Goal: Task Accomplishment & Management: Use online tool/utility

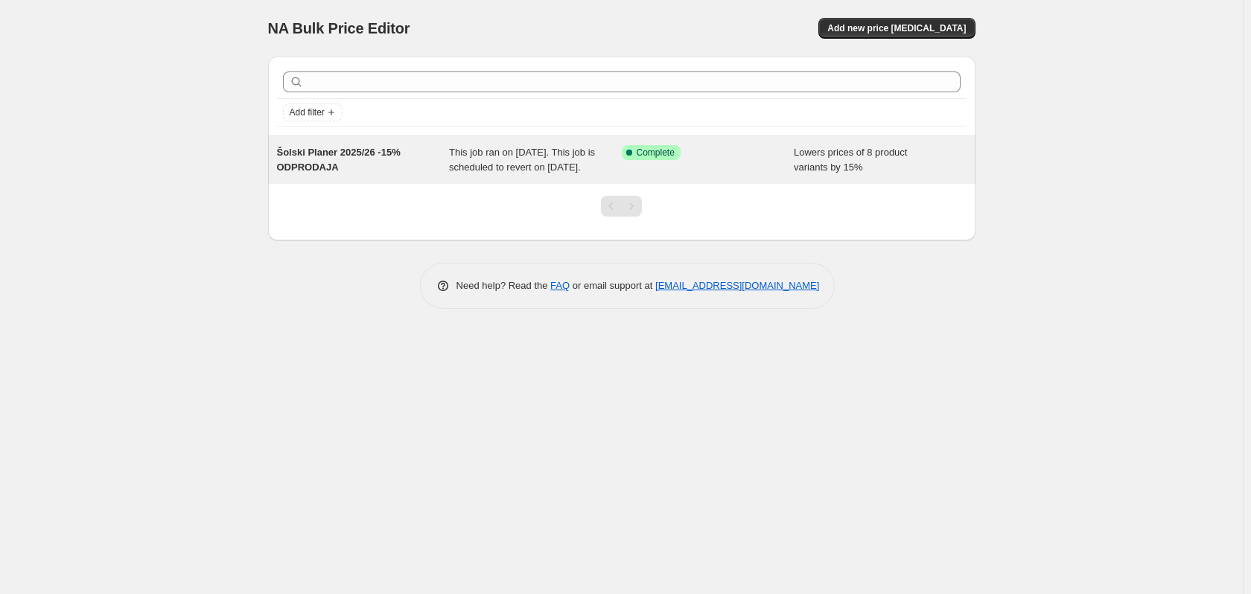
click at [420, 162] on div "Šolski Planer 2025/26 -15% ODPRODAJA" at bounding box center [363, 160] width 173 height 30
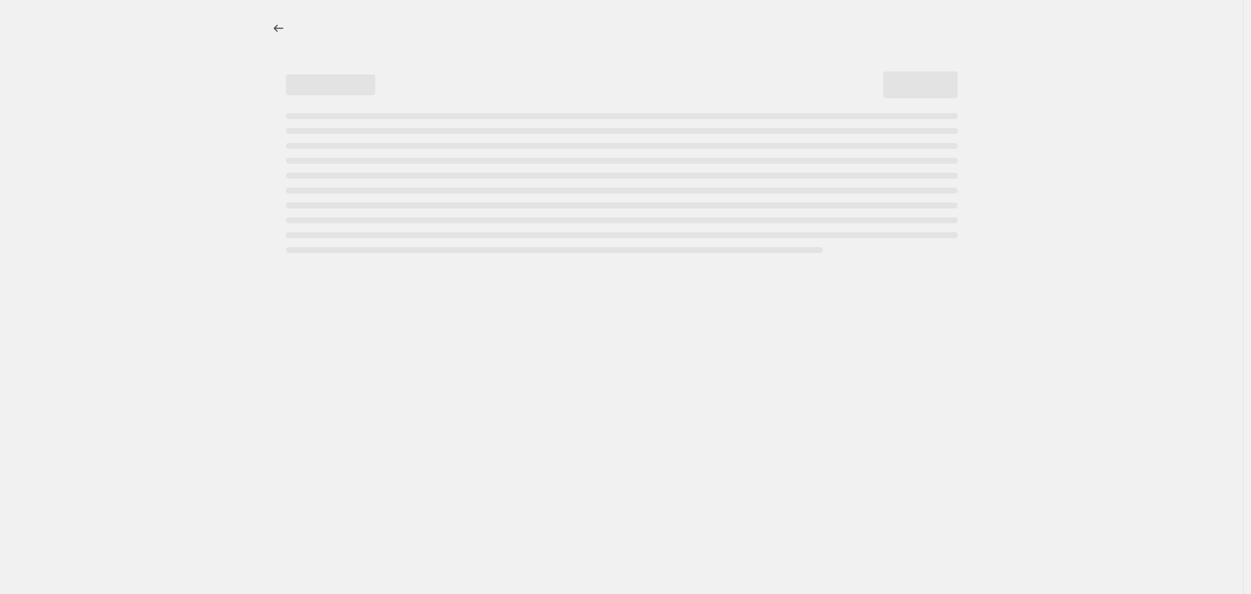
select select "percentage"
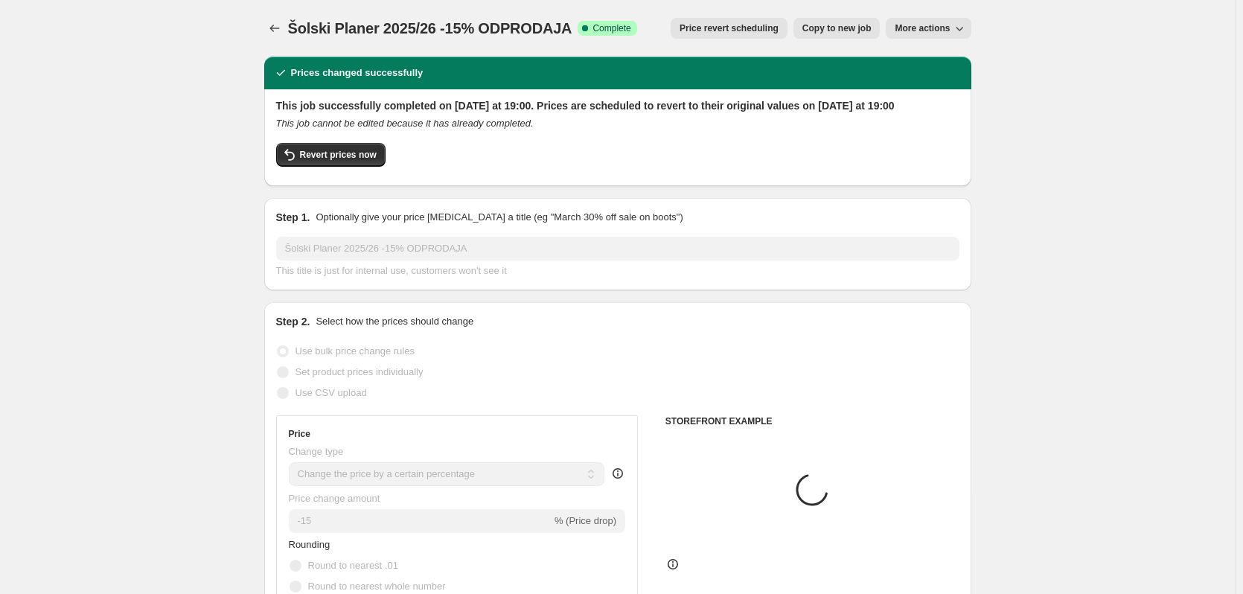
select select "collection"
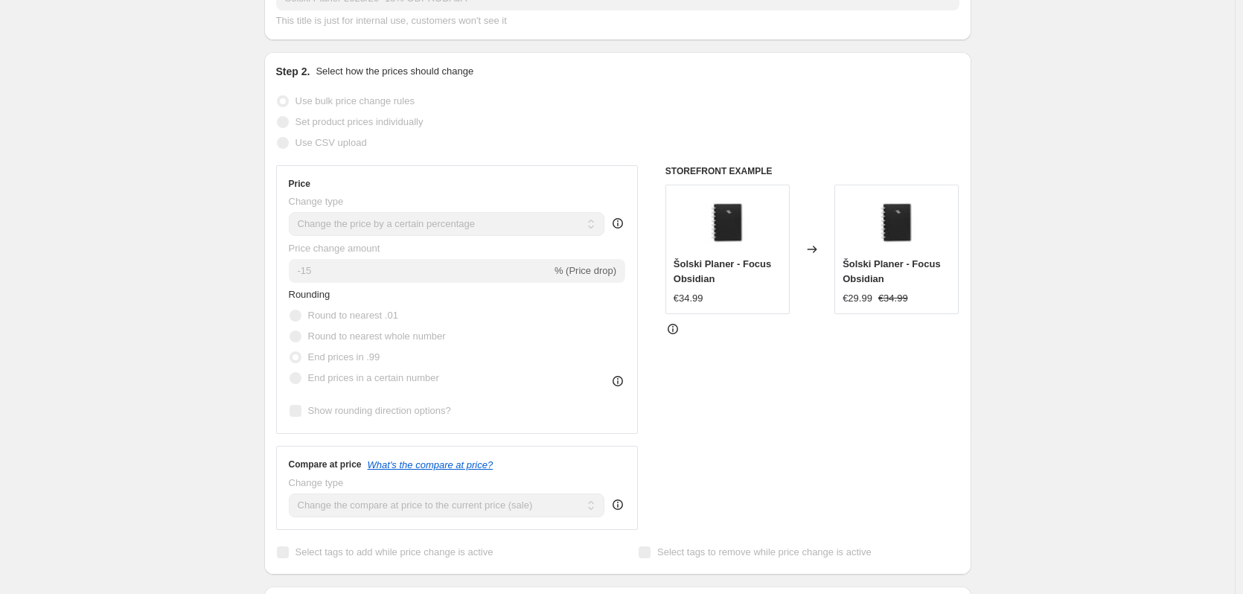
scroll to position [249, 0]
click at [674, 333] on icon at bounding box center [672, 331] width 1 height 4
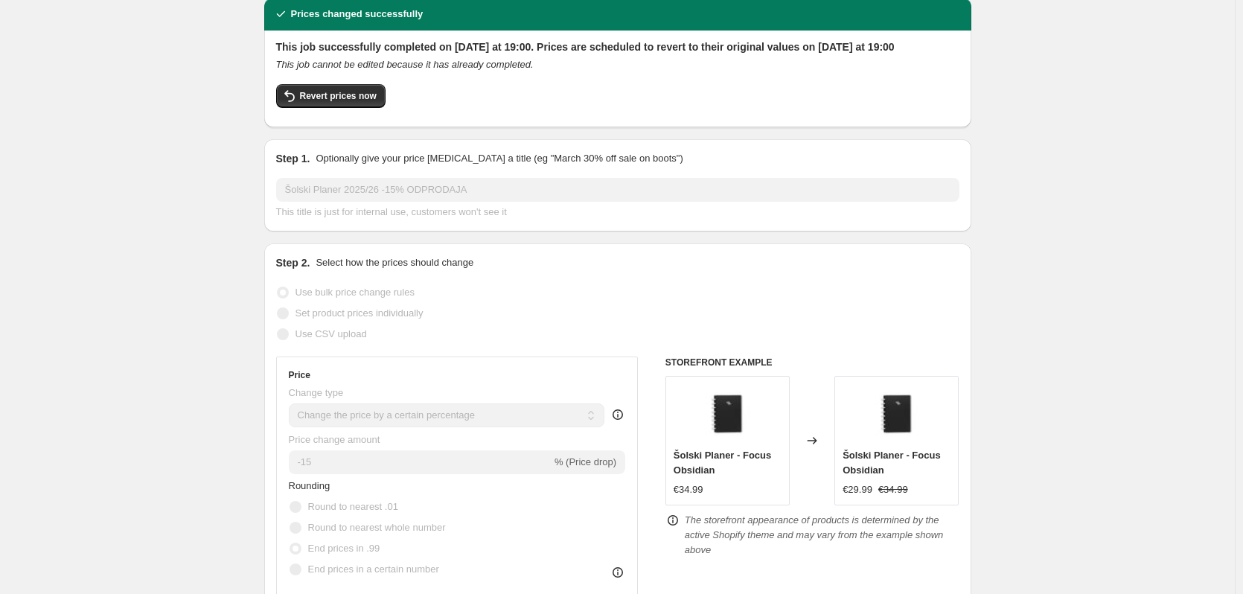
scroll to position [0, 0]
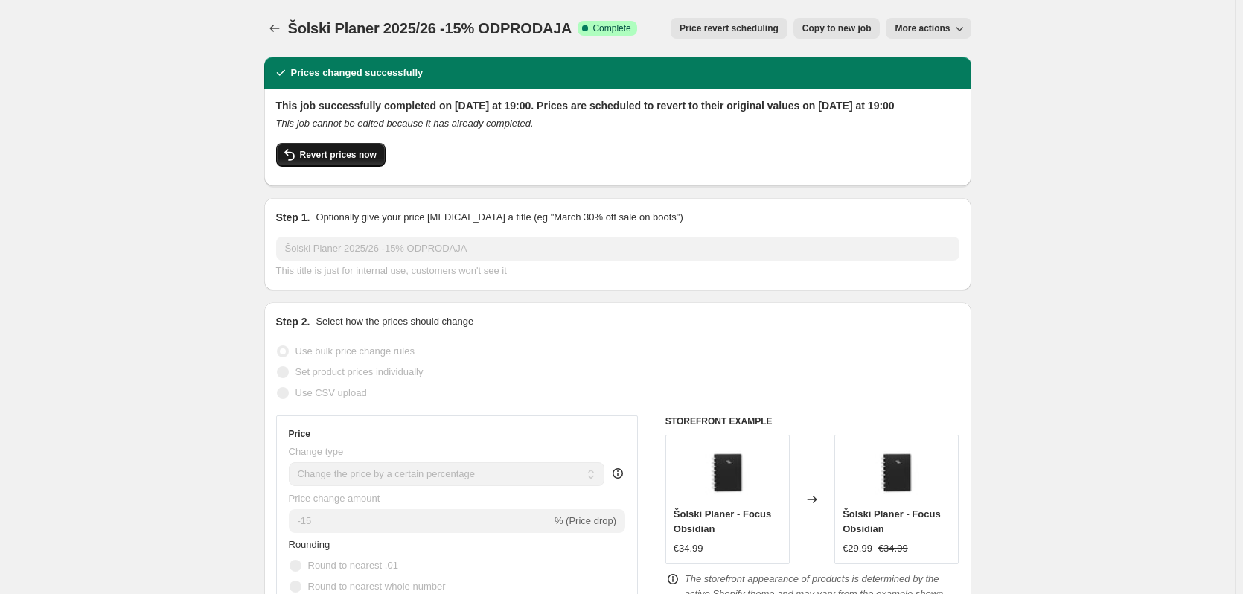
click at [305, 161] on span "Revert prices now" at bounding box center [338, 155] width 77 height 12
checkbox input "false"
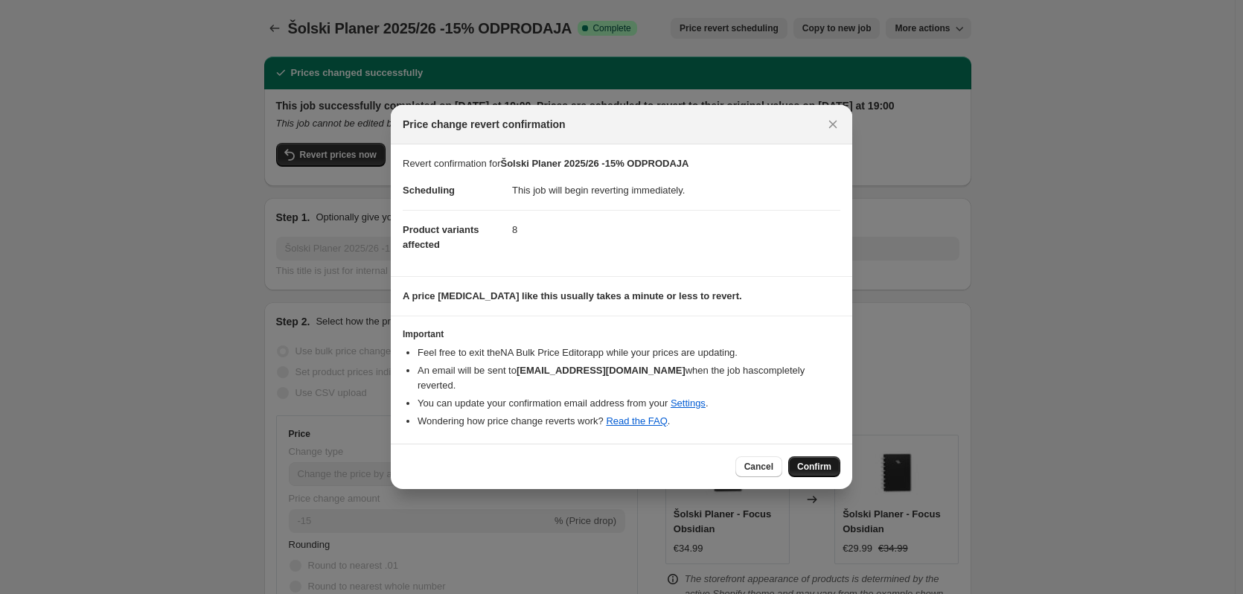
click at [806, 461] on span "Confirm" at bounding box center [814, 467] width 34 height 12
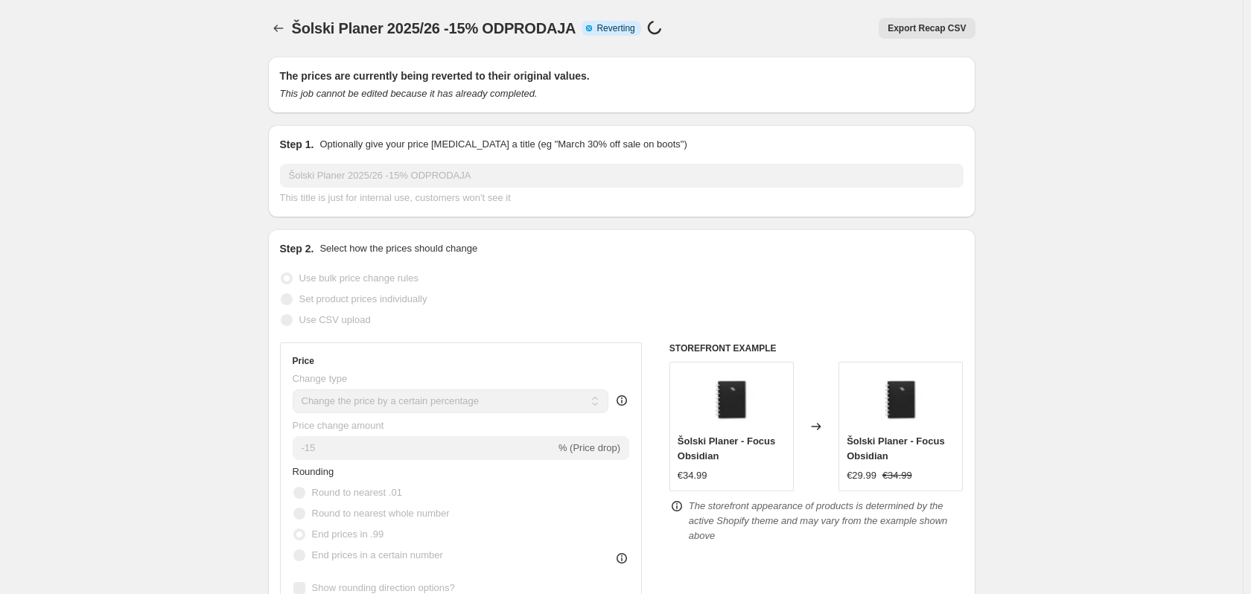
select select "percentage"
select select "collection"
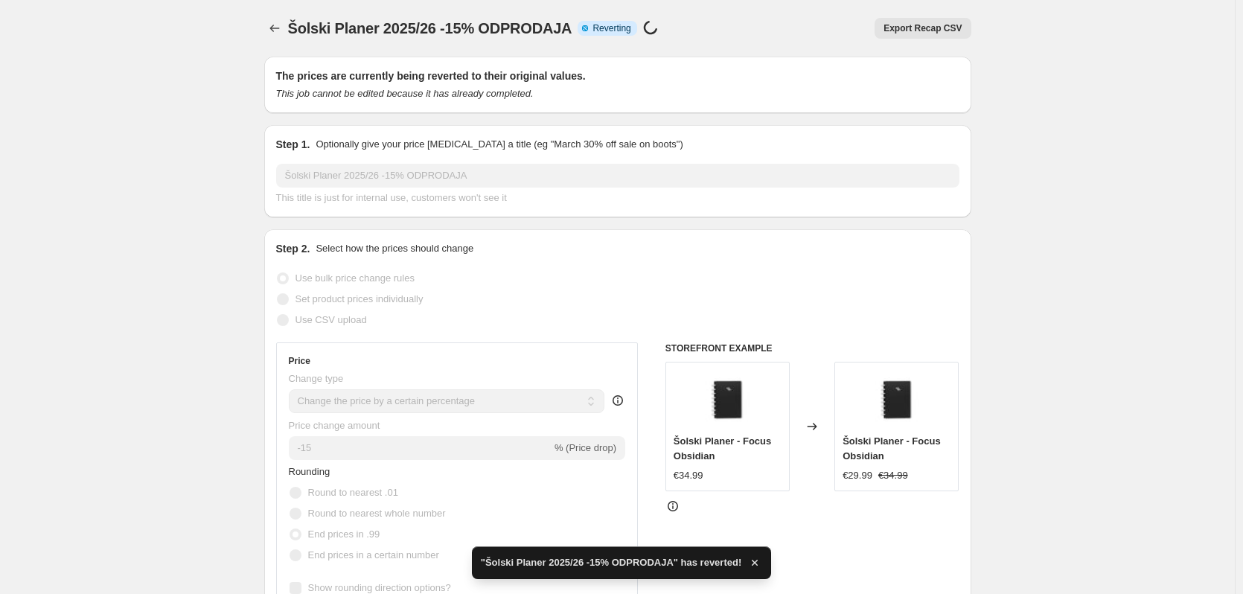
checkbox input "true"
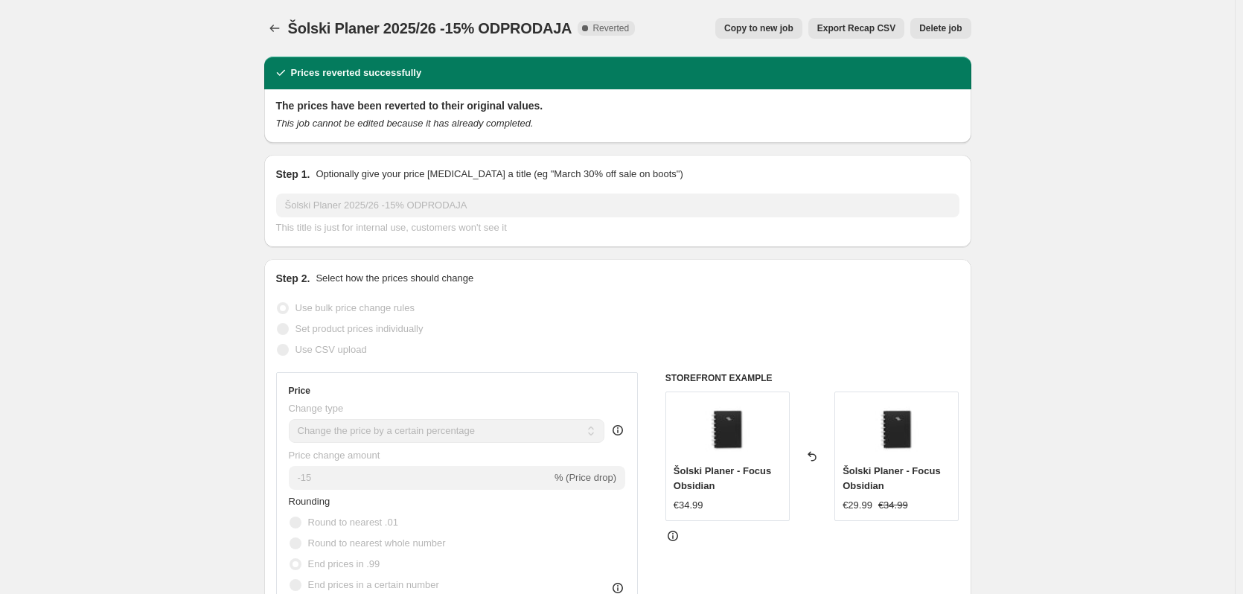
click at [756, 33] on span "Copy to new job" at bounding box center [758, 28] width 69 height 12
select select "percentage"
select select "collection"
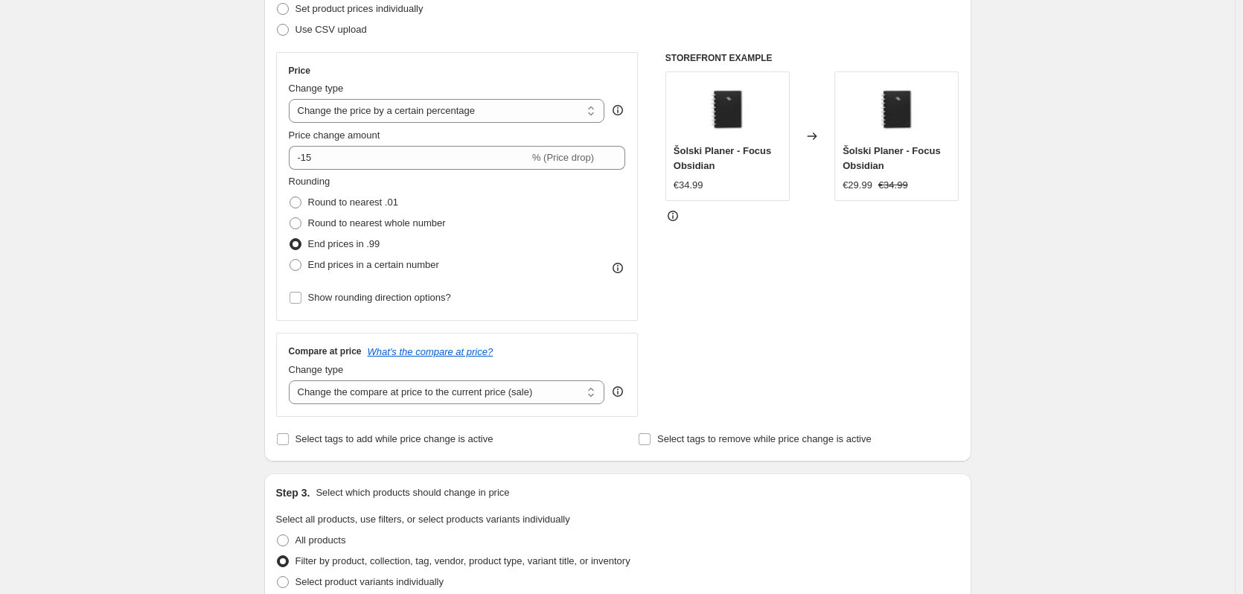
scroll to position [223, 0]
click at [298, 203] on span at bounding box center [296, 201] width 12 height 12
click at [290, 196] on input "Round to nearest .01" at bounding box center [290, 195] width 1 height 1
radio input "true"
click at [223, 193] on div "Create new price [MEDICAL_DATA]. This page is ready Create new price [MEDICAL_D…" at bounding box center [617, 605] width 1235 height 1656
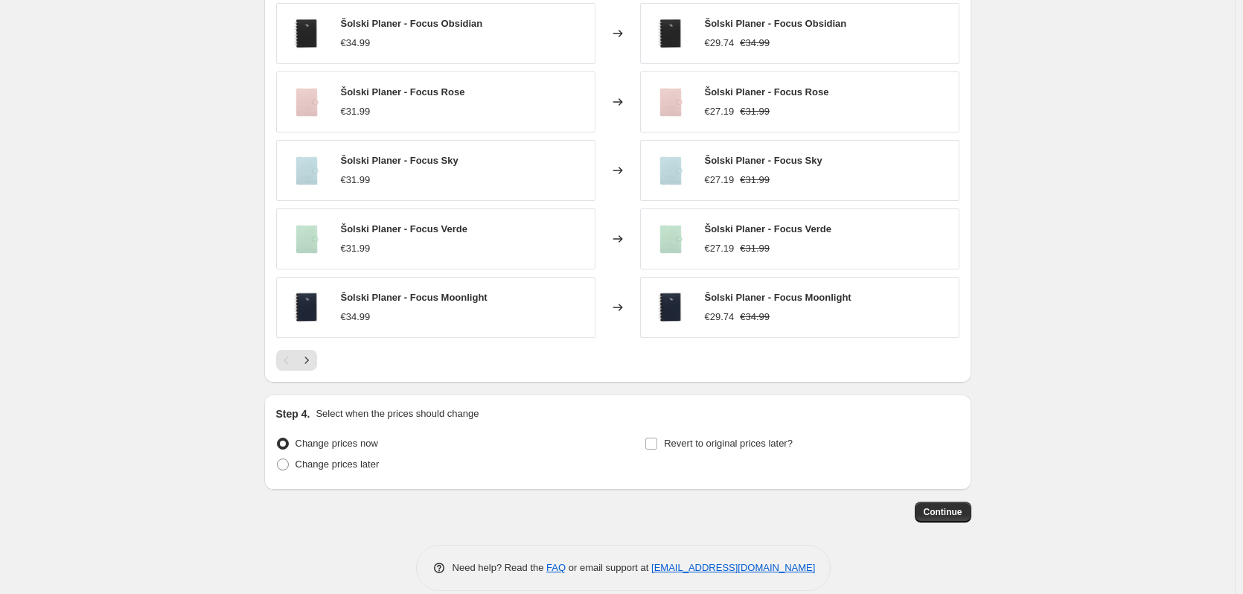
scroll to position [1062, 0]
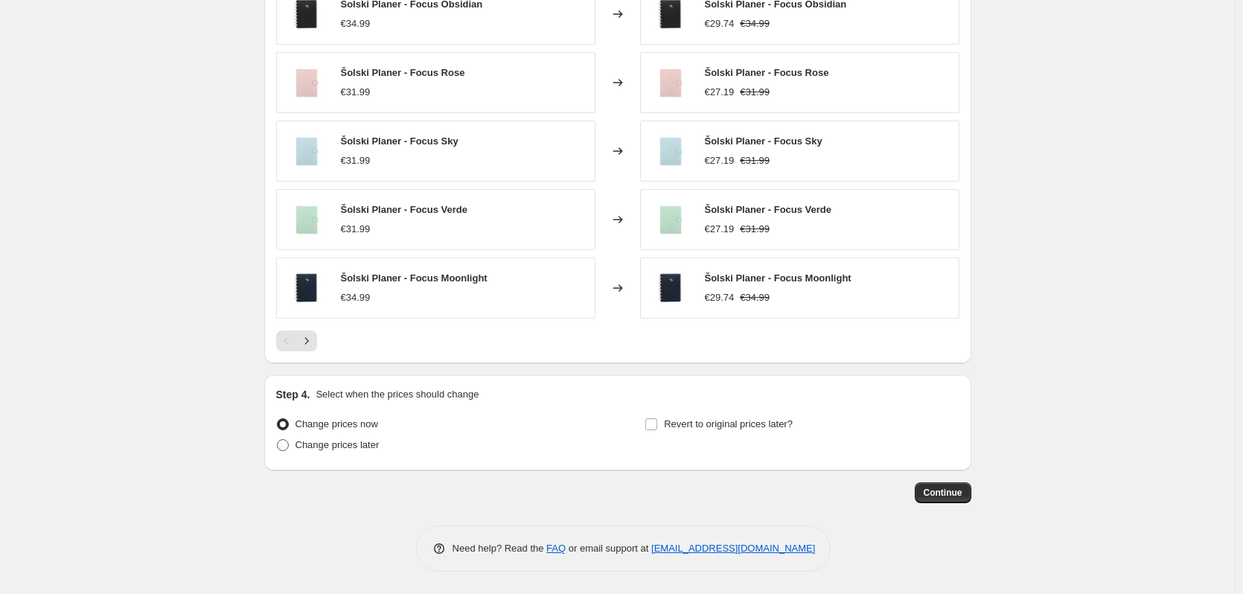
click at [287, 444] on span at bounding box center [283, 445] width 12 height 12
click at [278, 440] on input "Change prices later" at bounding box center [277, 439] width 1 height 1
radio input "true"
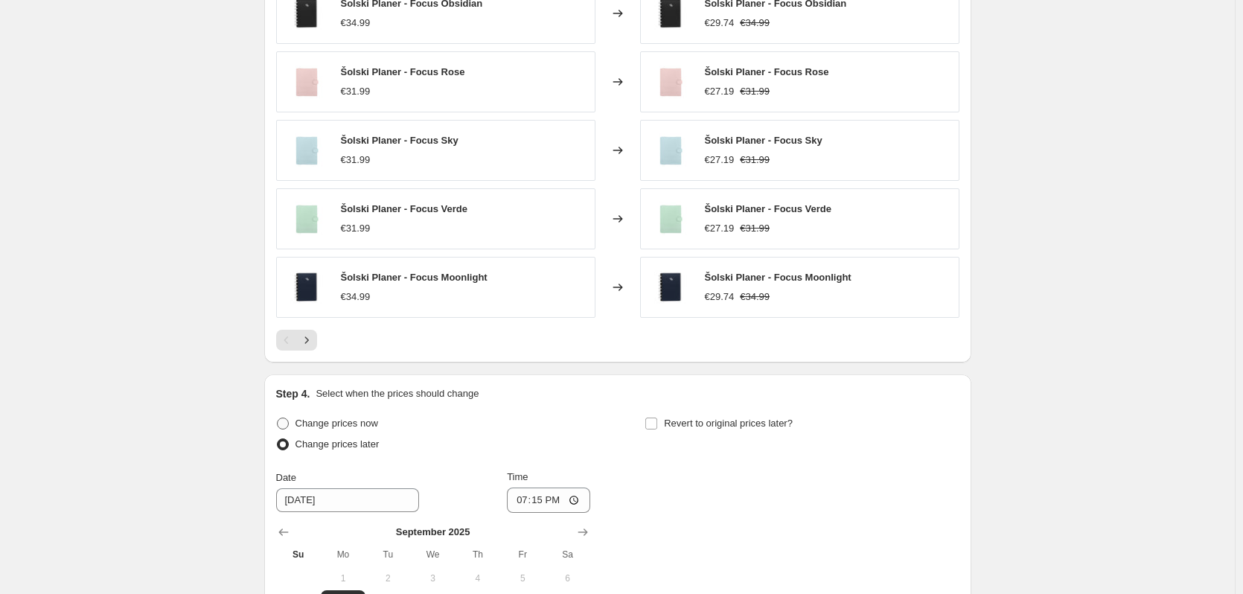
click at [287, 422] on span at bounding box center [283, 424] width 12 height 12
click at [278, 418] on input "Change prices now" at bounding box center [277, 418] width 1 height 1
radio input "true"
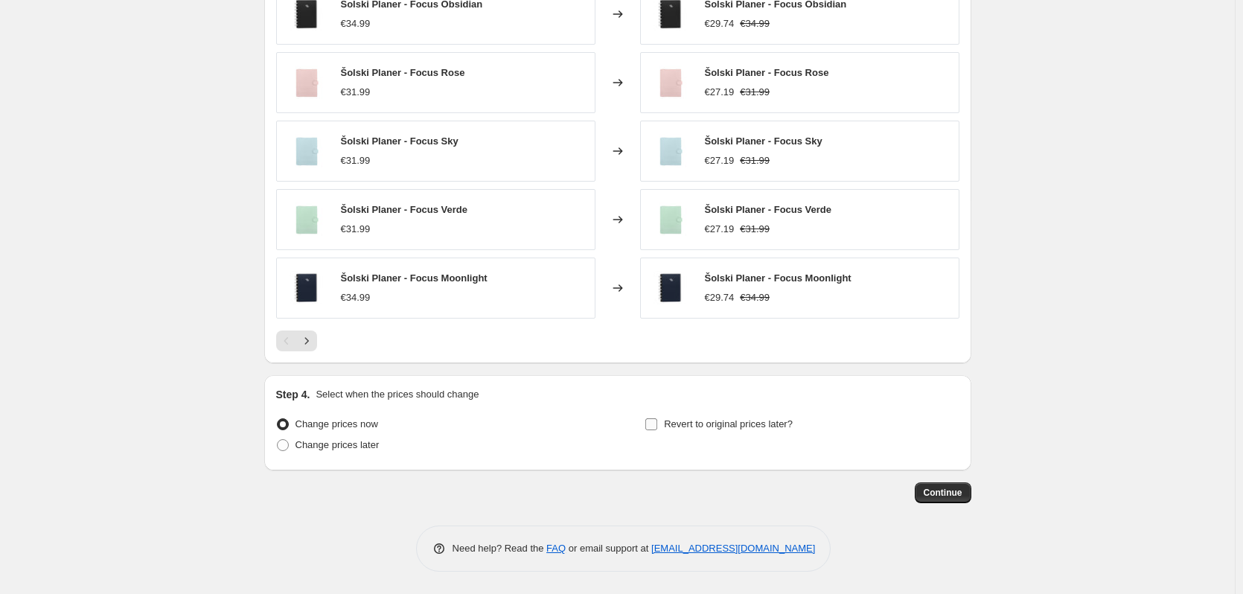
click at [654, 426] on input "Revert to original prices later?" at bounding box center [651, 424] width 12 height 12
checkbox input "true"
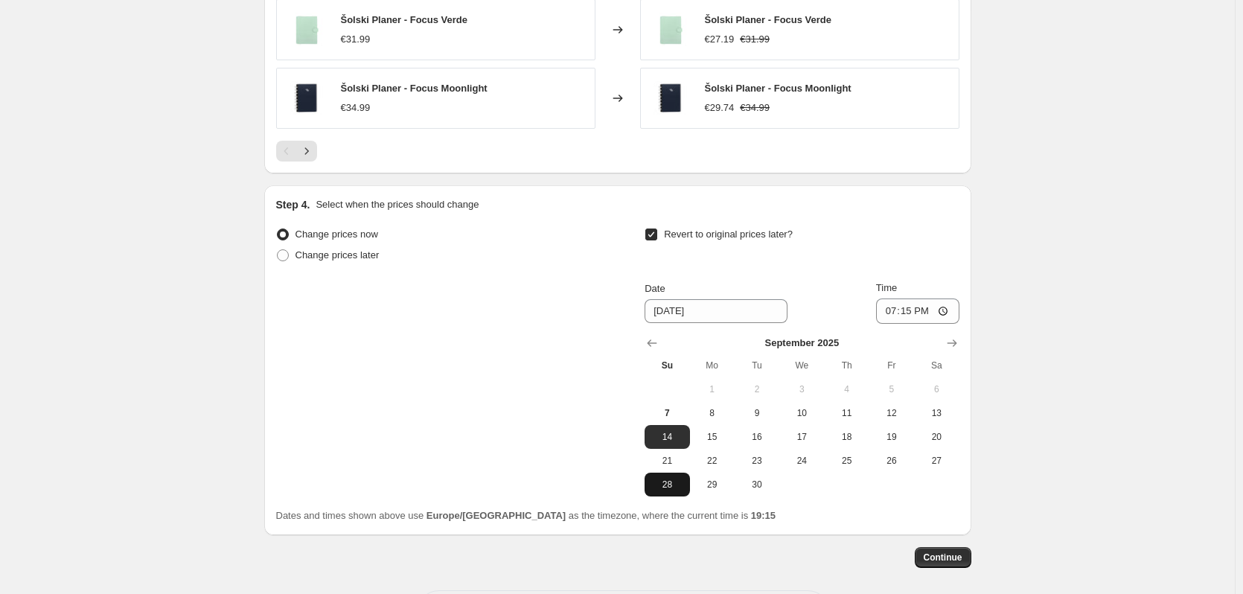
scroll to position [1317, 0]
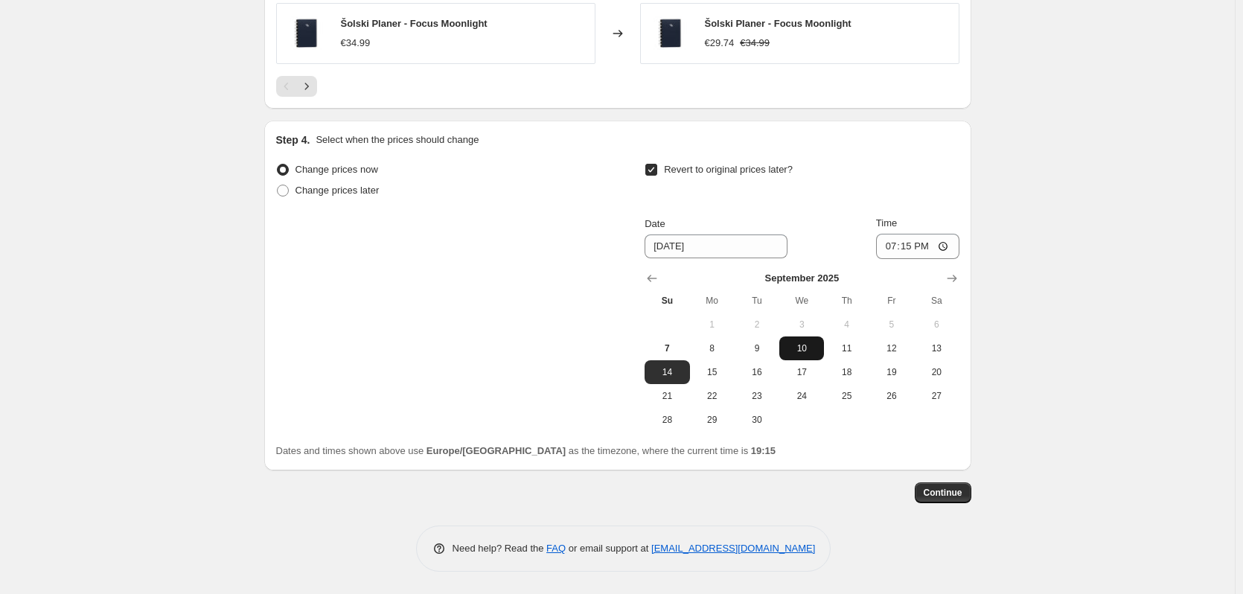
click at [795, 348] on span "10" at bounding box center [801, 348] width 33 height 12
type input "[DATE]"
click at [920, 247] on input "19:15" at bounding box center [917, 246] width 83 height 25
click at [928, 246] on input "19:15" at bounding box center [917, 246] width 83 height 25
type input "19:00"
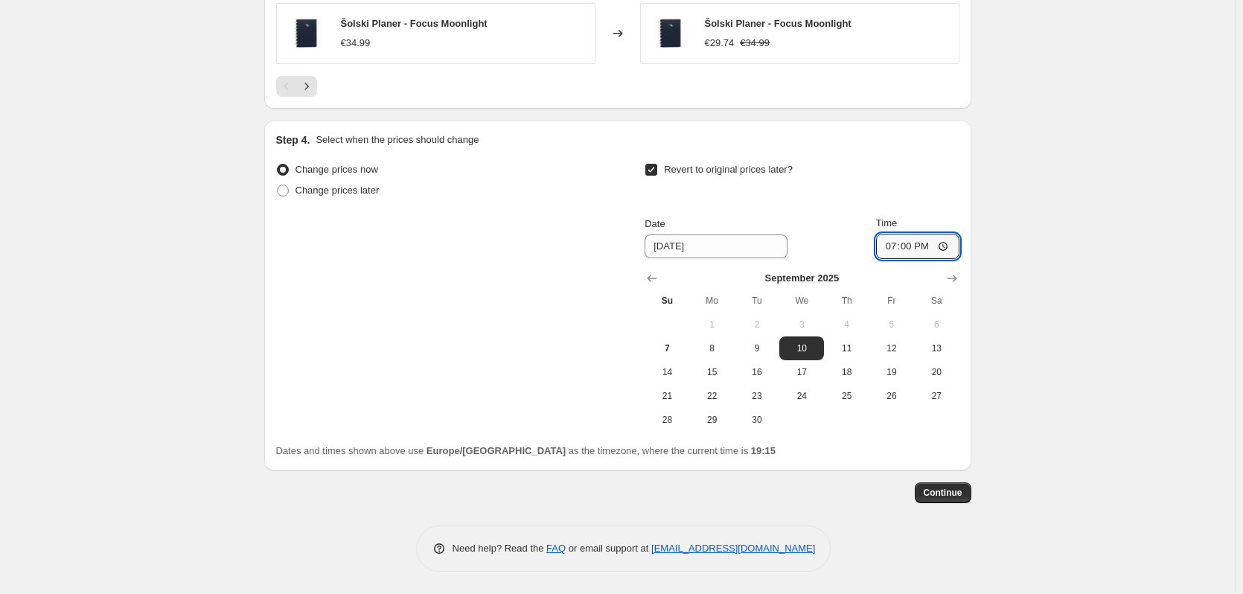
click at [599, 328] on div "Change prices now Change prices later Revert to original prices later? Date [DA…" at bounding box center [617, 295] width 683 height 272
click at [934, 492] on span "Continue" at bounding box center [943, 493] width 39 height 12
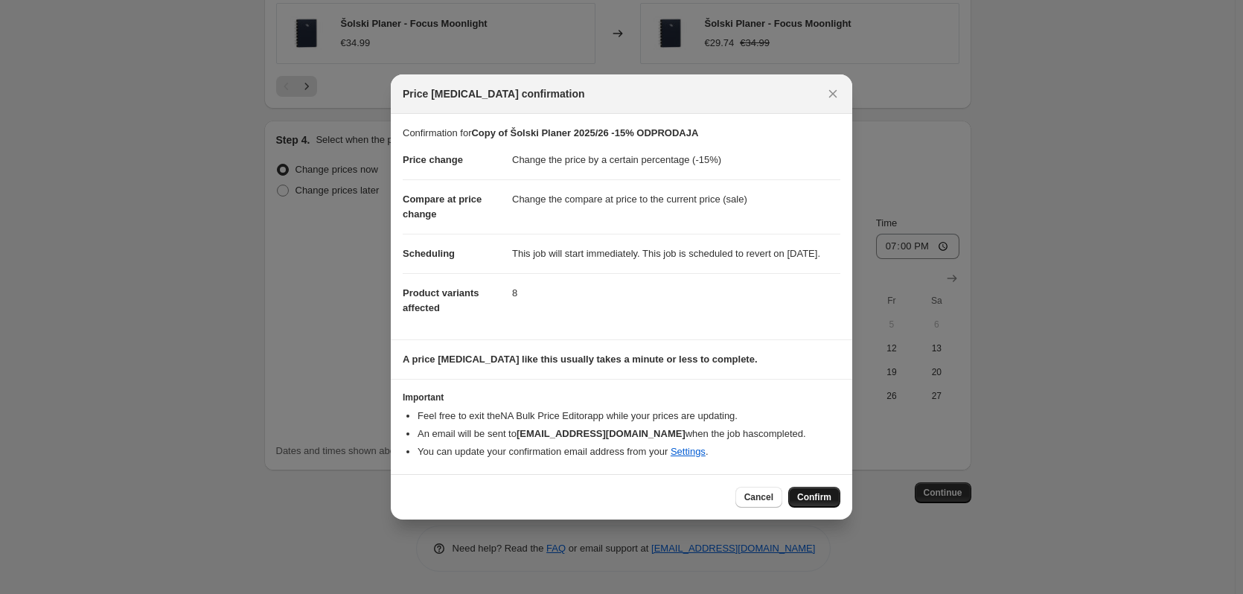
click at [809, 503] on span "Confirm" at bounding box center [814, 497] width 34 height 12
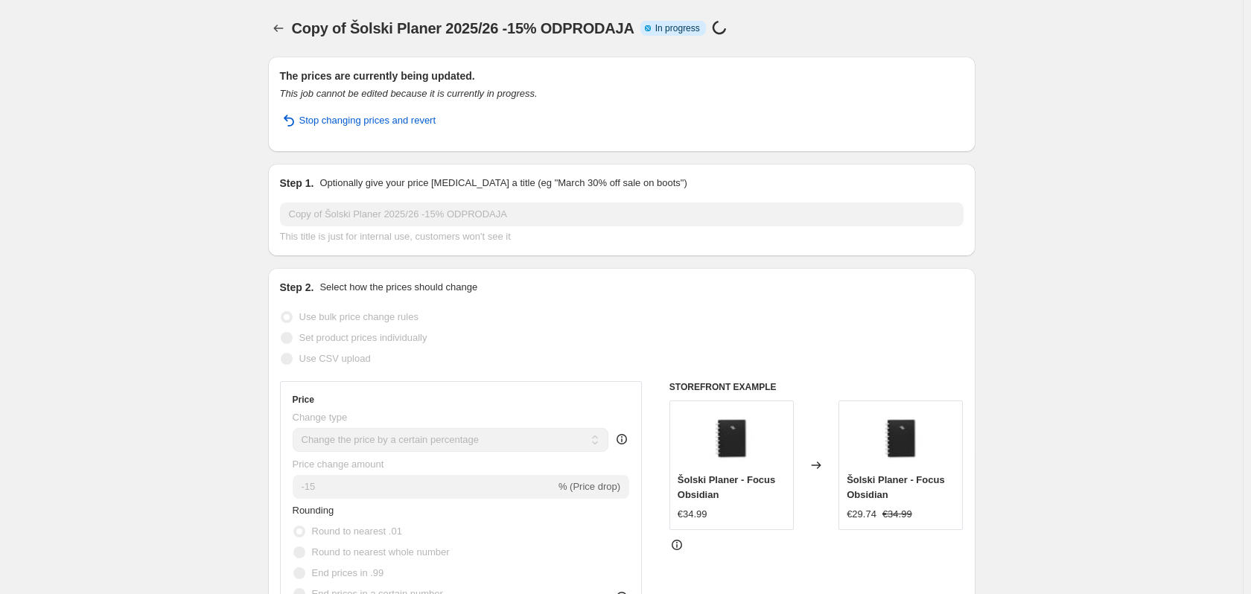
select select "percentage"
select select "collection"
